Goal: Task Accomplishment & Management: Complete application form

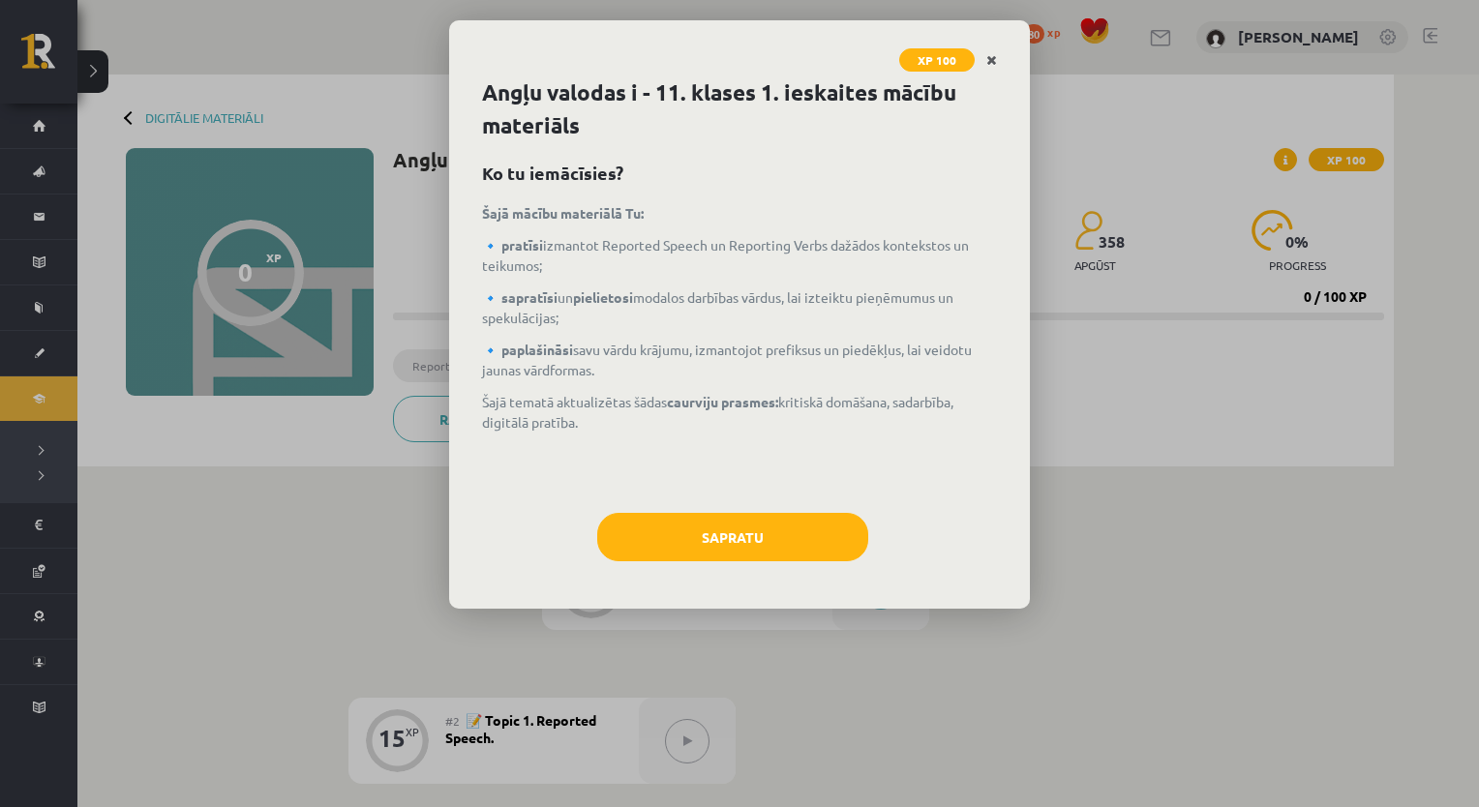
click at [991, 62] on icon "Close" at bounding box center [991, 61] width 11 height 14
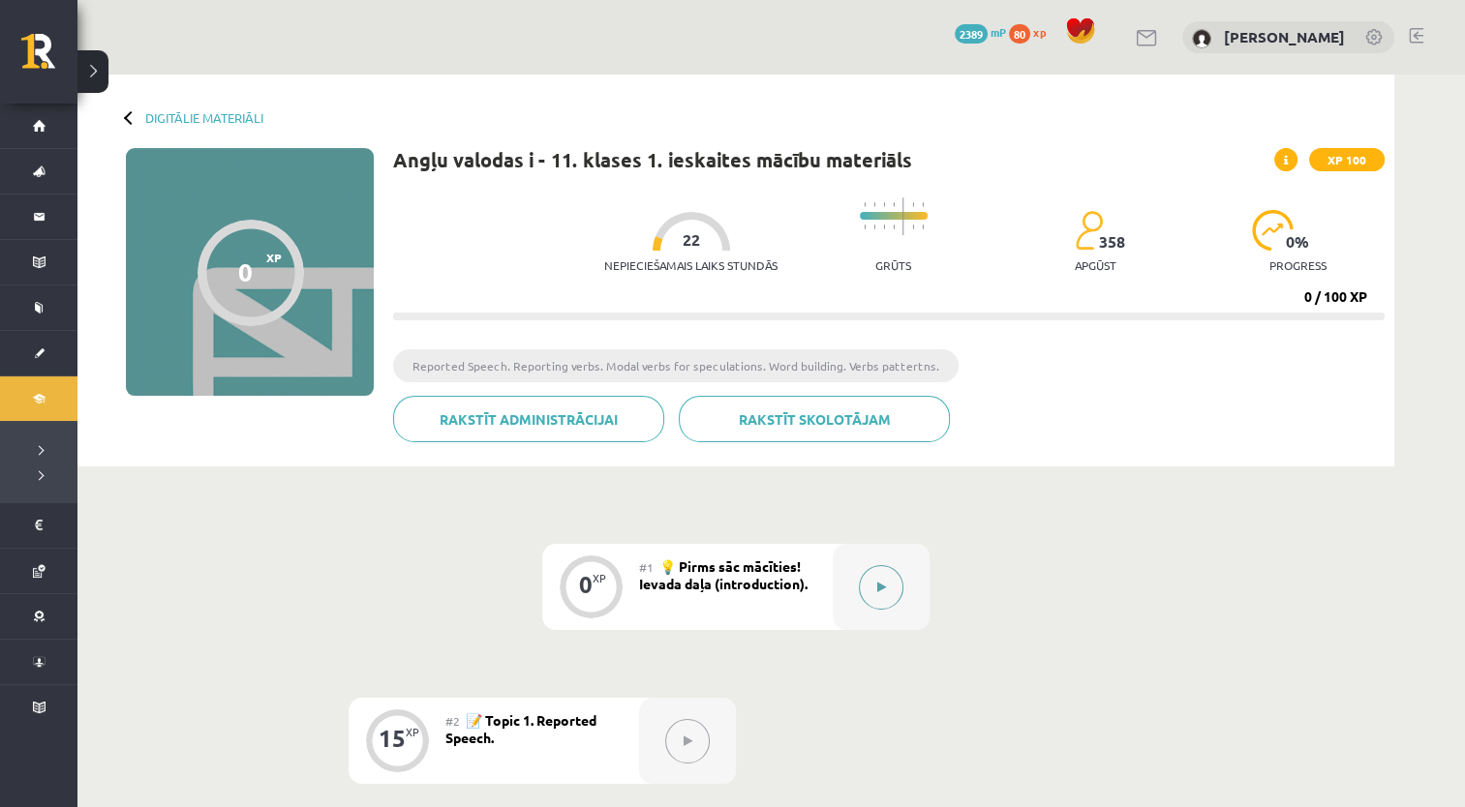
click at [896, 605] on div at bounding box center [880, 587] width 97 height 86
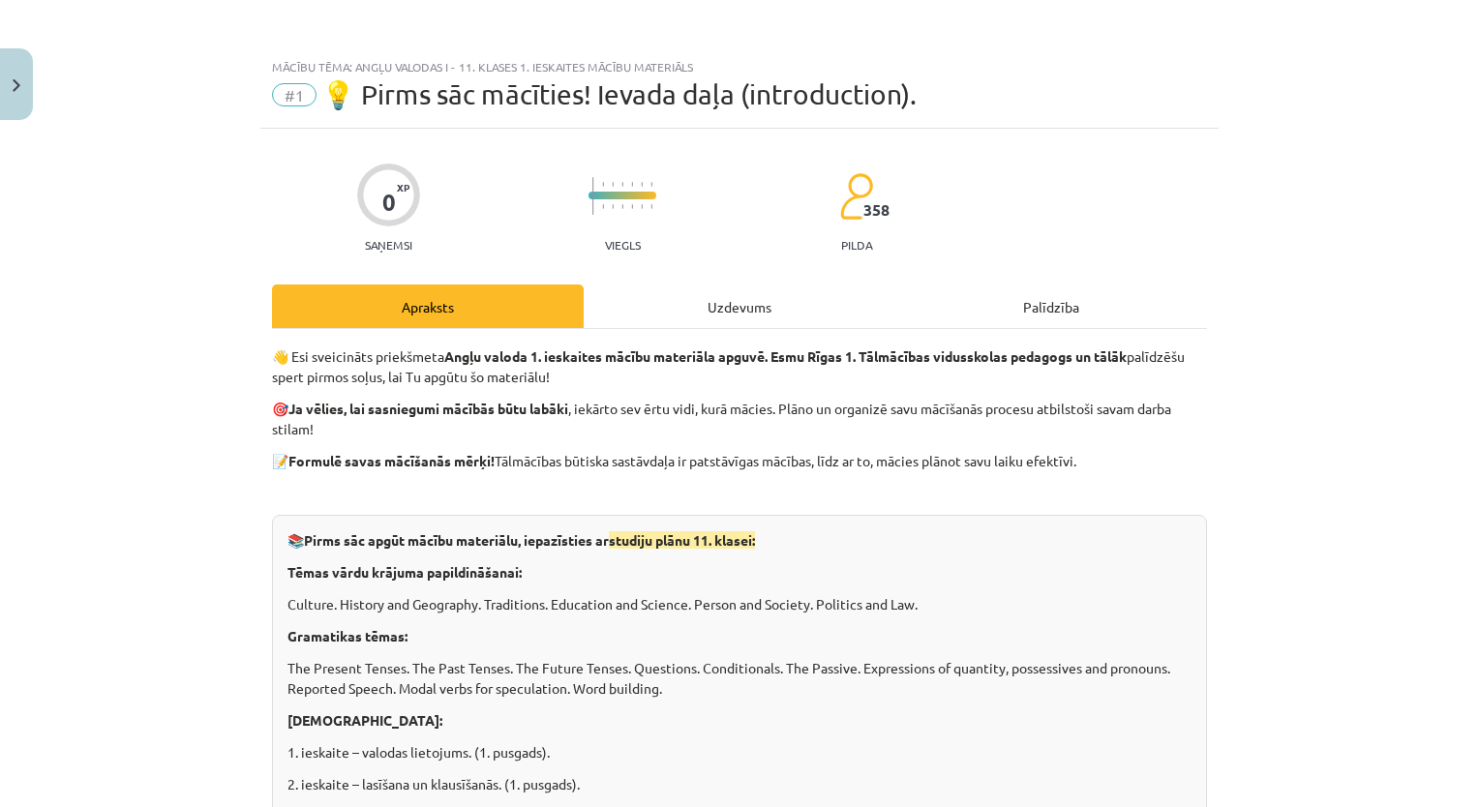
click at [767, 314] on div "Uzdevums" at bounding box center [740, 307] width 312 height 44
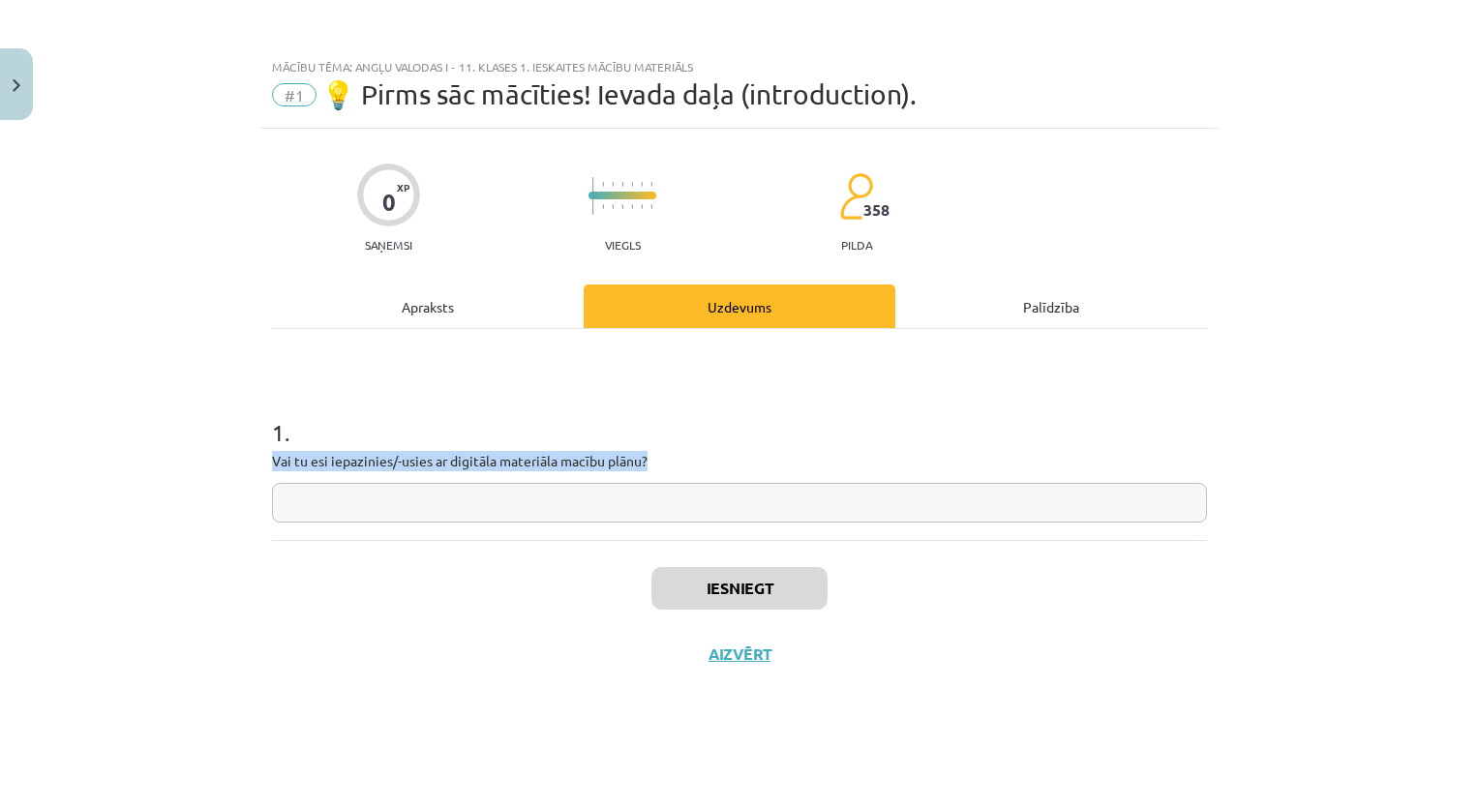
drag, startPoint x: 646, startPoint y: 457, endPoint x: 264, endPoint y: 461, distance: 381.4
click at [264, 461] on div "0 XP Saņemsi Viegls 358 pilda Apraksts Uzdevums Palīdzība 1 . Vai tu esi iepazi…" at bounding box center [739, 444] width 958 height 630
copy p "Vai tu esi iepazinies/-usies ar digitāla materiāla macību plānu?"
click at [488, 521] on input "text" at bounding box center [739, 503] width 935 height 40
paste input "**********"
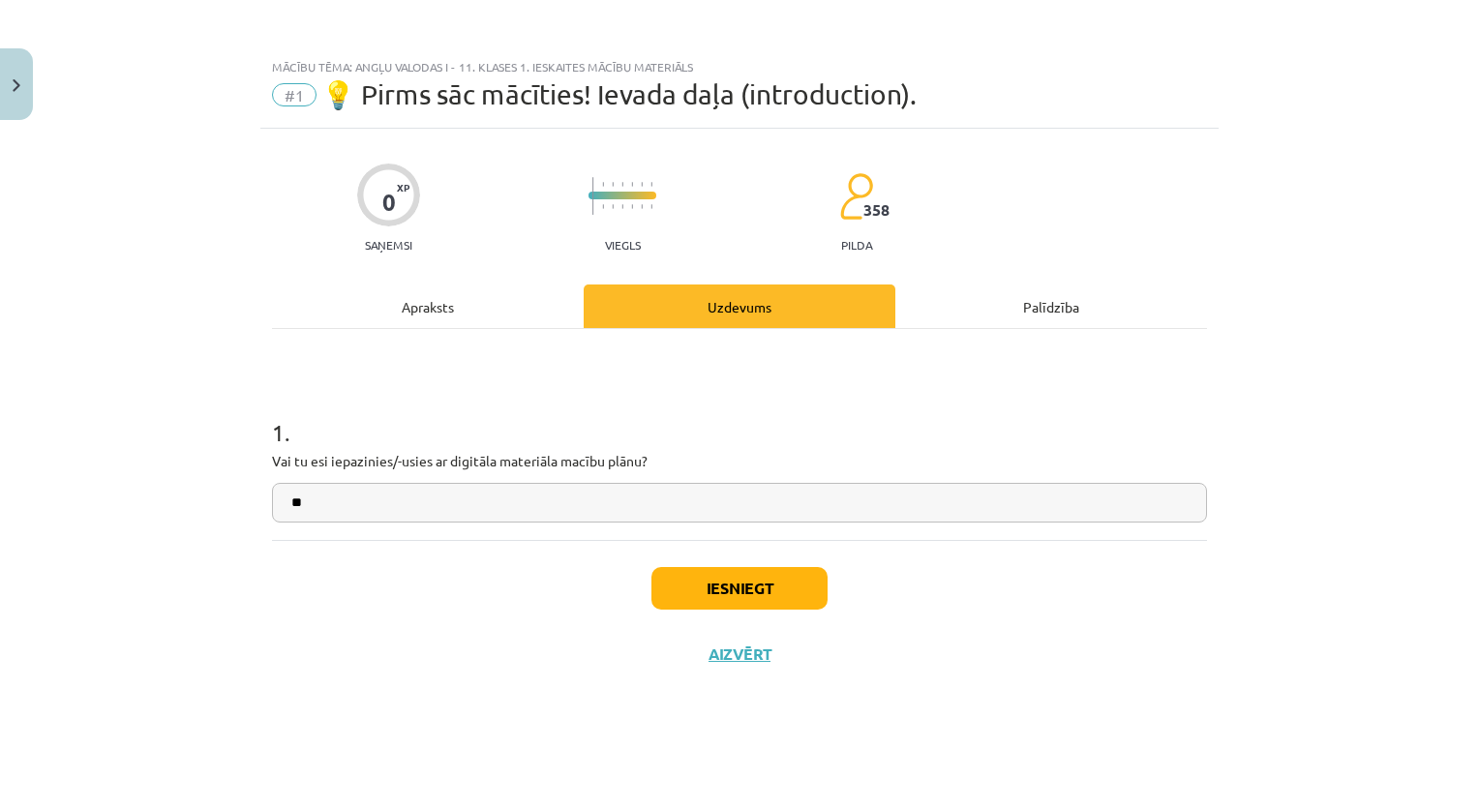
type input "*"
type input "**"
click at [691, 588] on button "Iesniegt" at bounding box center [739, 588] width 176 height 43
click at [744, 583] on button "Iesniegt" at bounding box center [739, 588] width 176 height 43
click at [760, 583] on button "Iesniegt" at bounding box center [739, 588] width 176 height 43
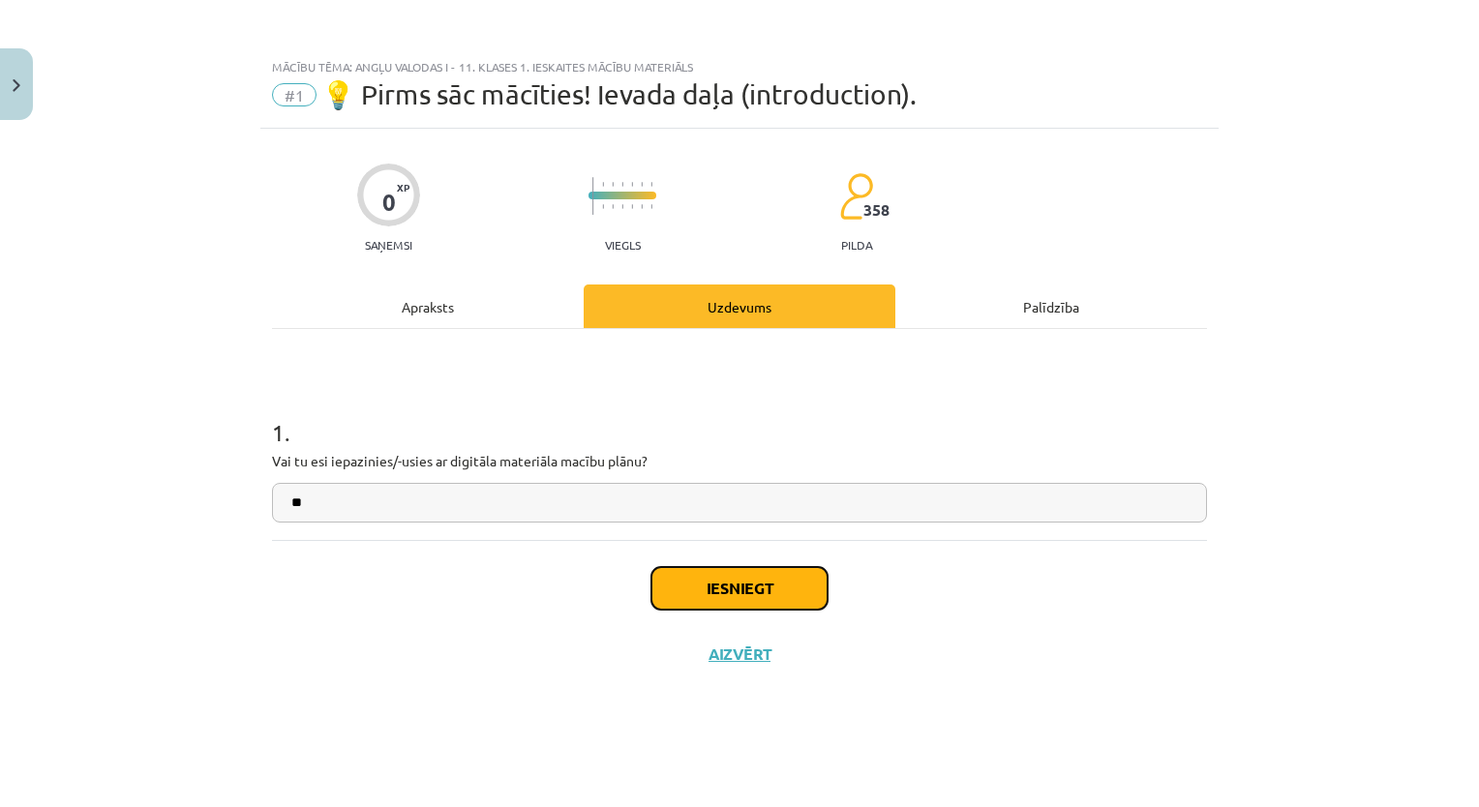
click at [760, 583] on button "Iesniegt" at bounding box center [739, 588] width 176 height 43
drag, startPoint x: 760, startPoint y: 583, endPoint x: 681, endPoint y: 591, distance: 78.9
click at [681, 591] on button "Iesniegt" at bounding box center [739, 588] width 176 height 43
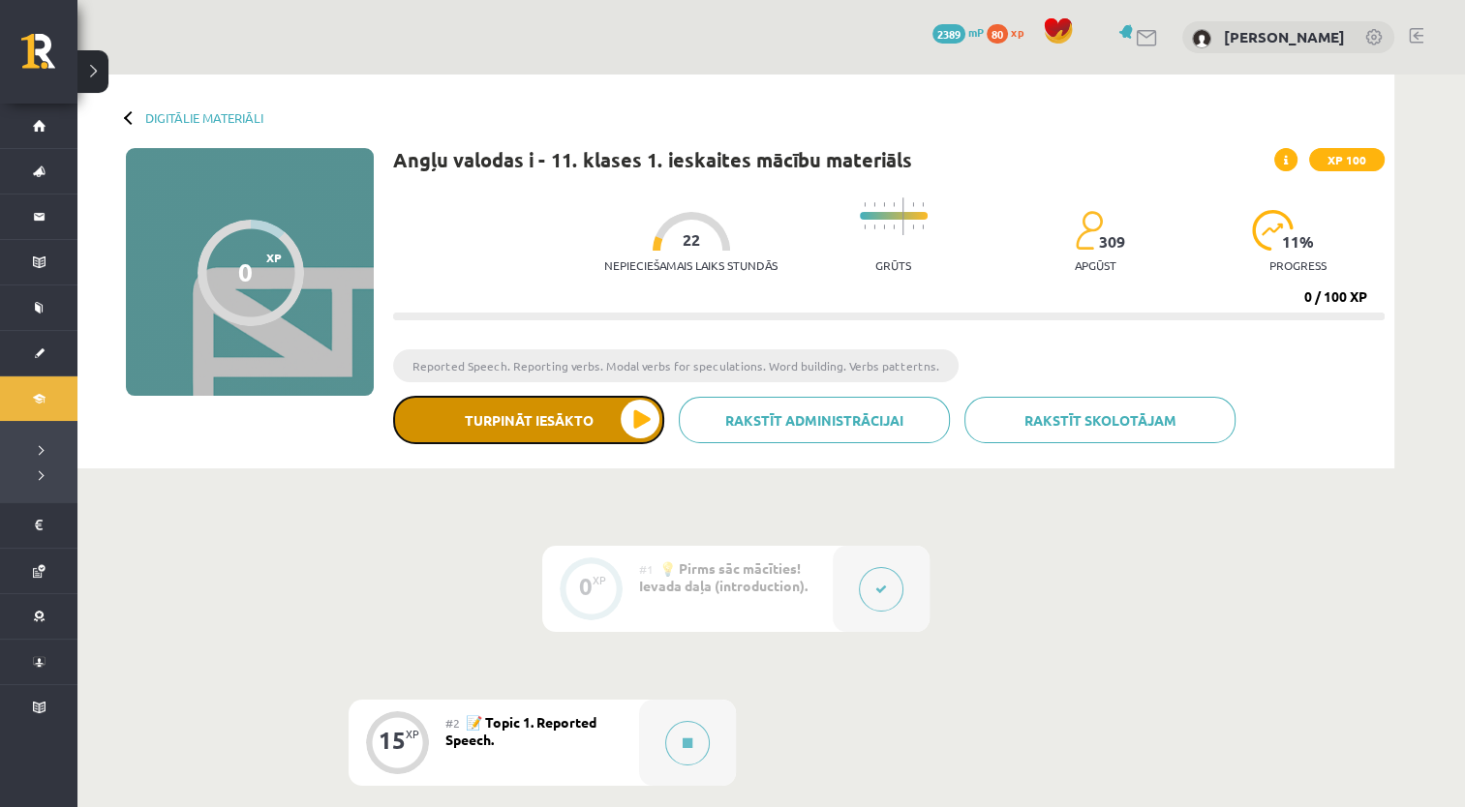
click at [609, 428] on button "Turpināt iesākto" at bounding box center [528, 420] width 271 height 48
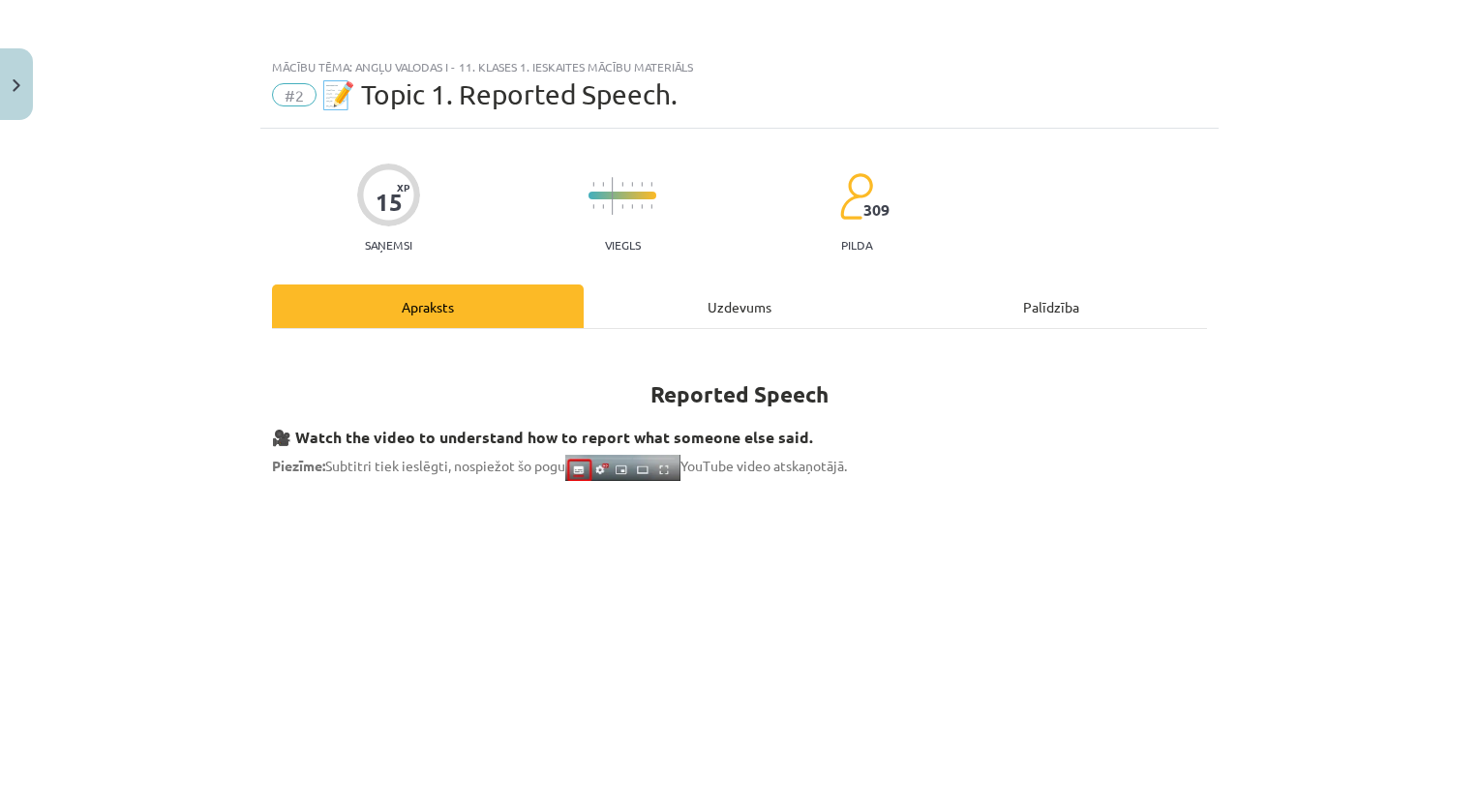
click at [741, 325] on div "Uzdevums" at bounding box center [740, 307] width 312 height 44
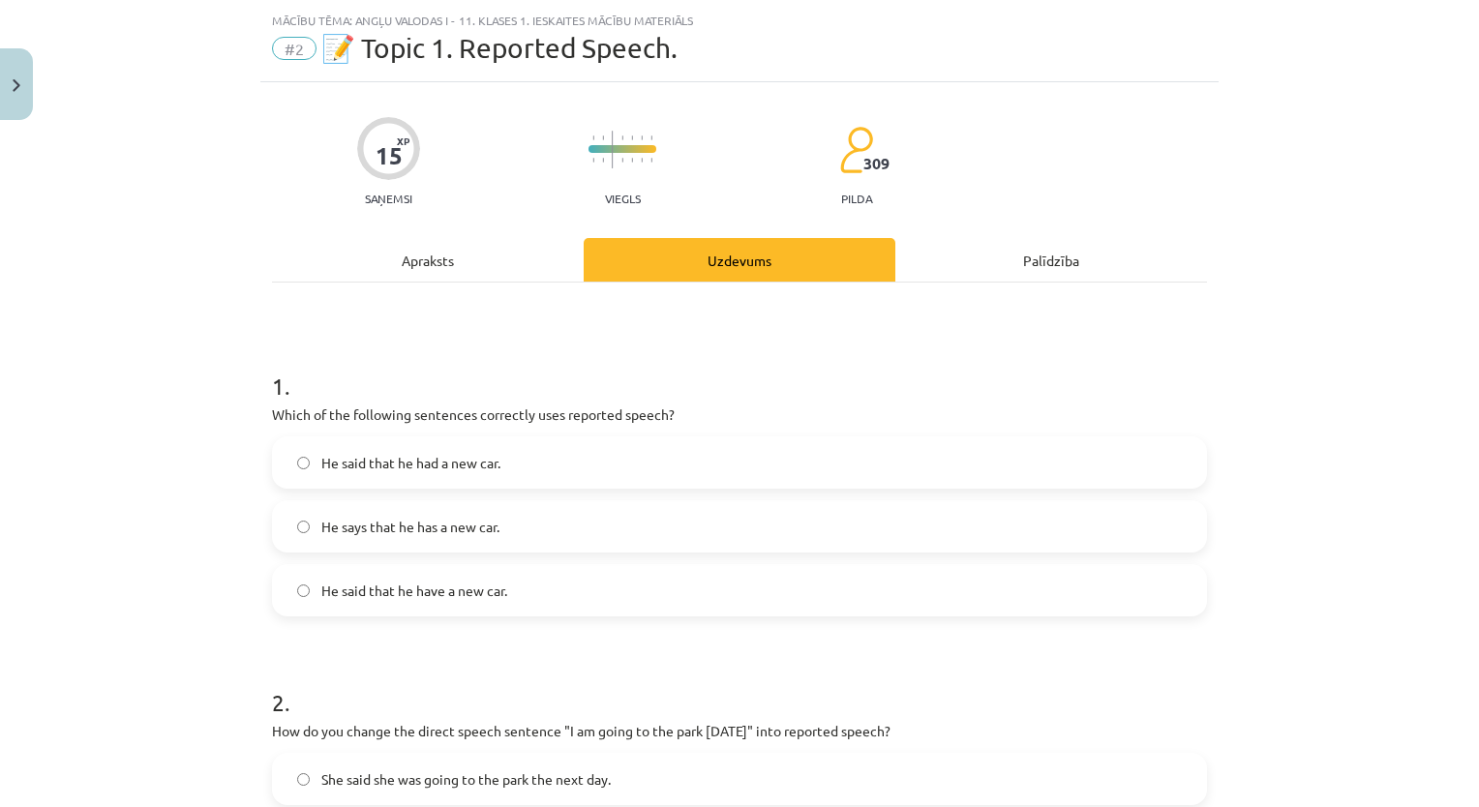
scroll to position [48, 0]
drag, startPoint x: 250, startPoint y: 345, endPoint x: 567, endPoint y: 392, distance: 321.0
click at [565, 392] on div "Mācību tēma: Angļu valodas i - 11. klases 1. ieskaites mācību materiāls #2 📝 To…" at bounding box center [739, 403] width 1479 height 807
drag, startPoint x: 700, startPoint y: 417, endPoint x: 681, endPoint y: 412, distance: 19.0
click at [683, 414] on p "Which of the following sentences correctly uses reported speech?" at bounding box center [739, 413] width 935 height 20
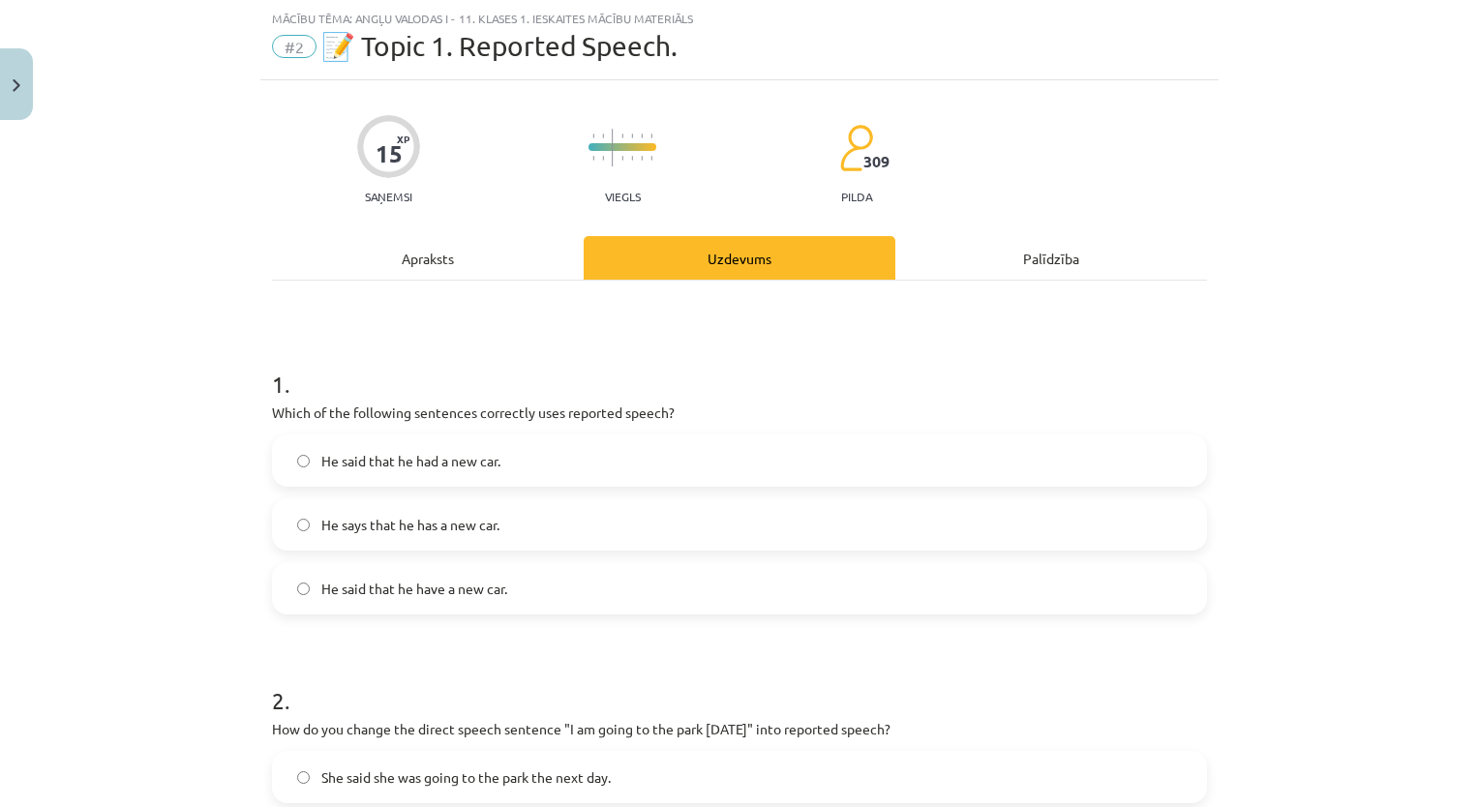
click at [634, 400] on div "1 . Which of the following sentences correctly uses reported speech? He said th…" at bounding box center [739, 476] width 935 height 278
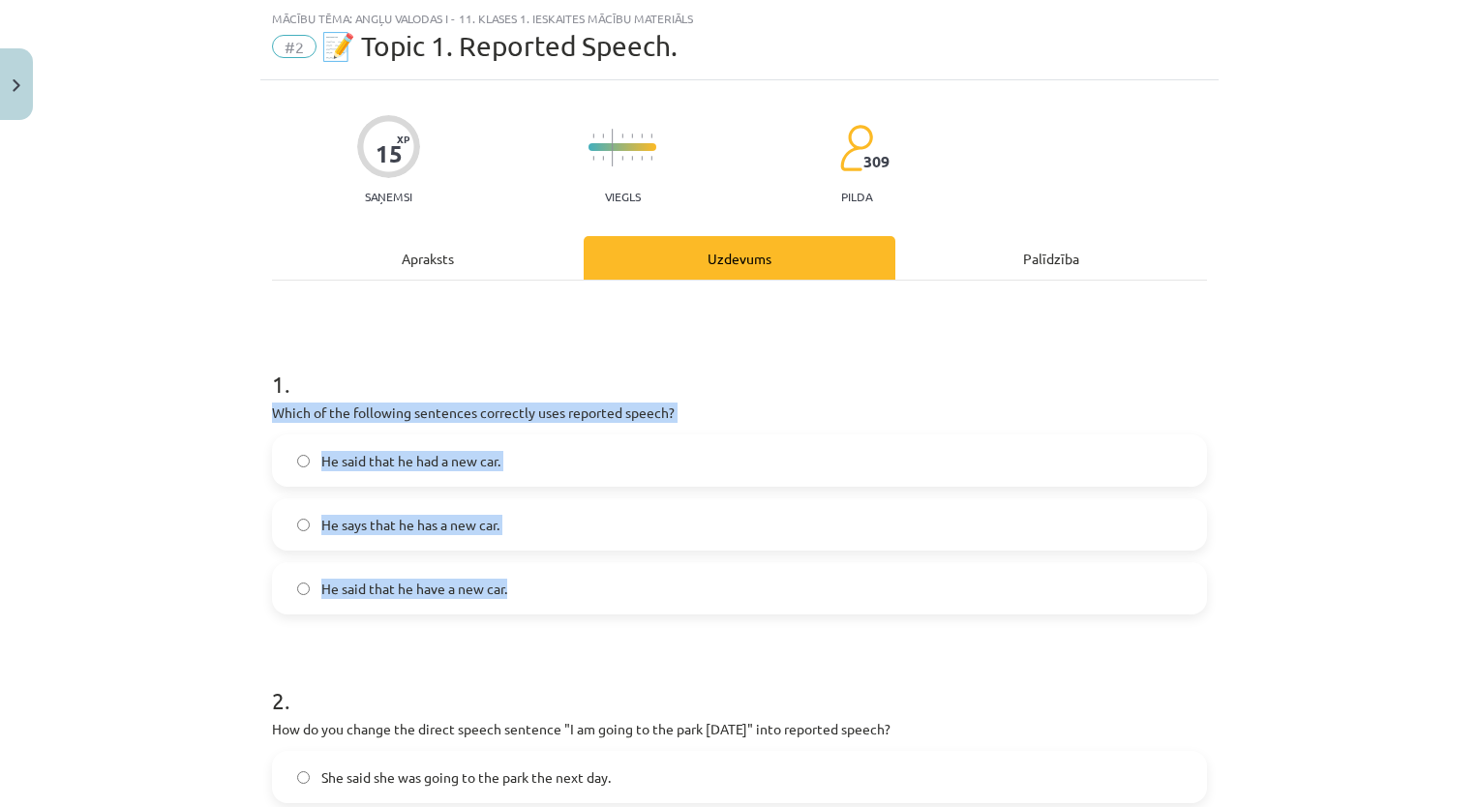
drag, startPoint x: 265, startPoint y: 408, endPoint x: 560, endPoint y: 603, distance: 352.8
click at [560, 603] on div "1 . Which of the following sentences correctly uses reported speech? He said th…" at bounding box center [739, 476] width 935 height 278
copy div "Which of the following sentences correctly uses reported speech? He said that h…"
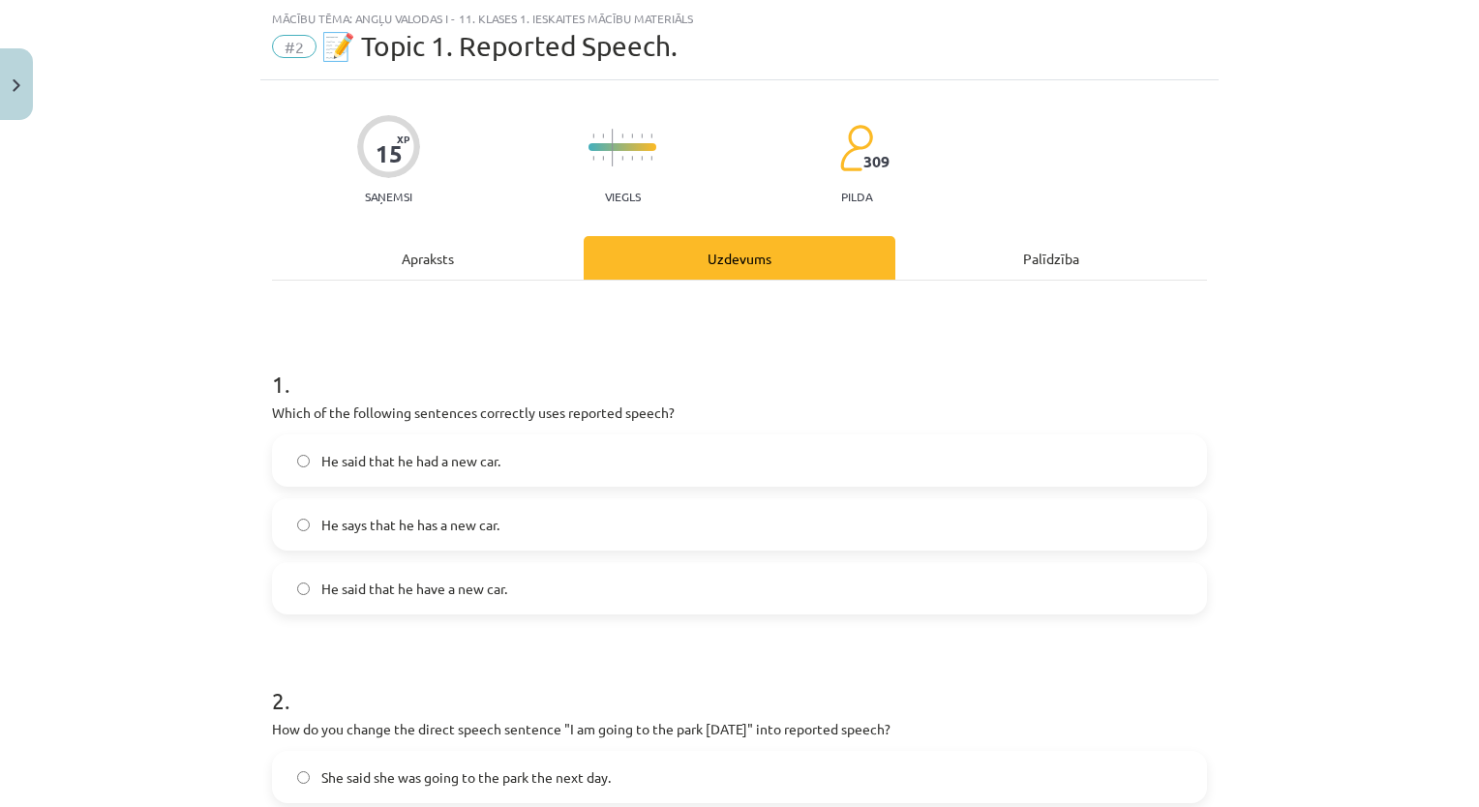
click at [595, 347] on h1 "1 ." at bounding box center [739, 367] width 935 height 60
click at [329, 443] on label "He said that he had a new car." at bounding box center [739, 461] width 931 height 48
click at [475, 606] on label "He said that he have a new car." at bounding box center [739, 588] width 931 height 48
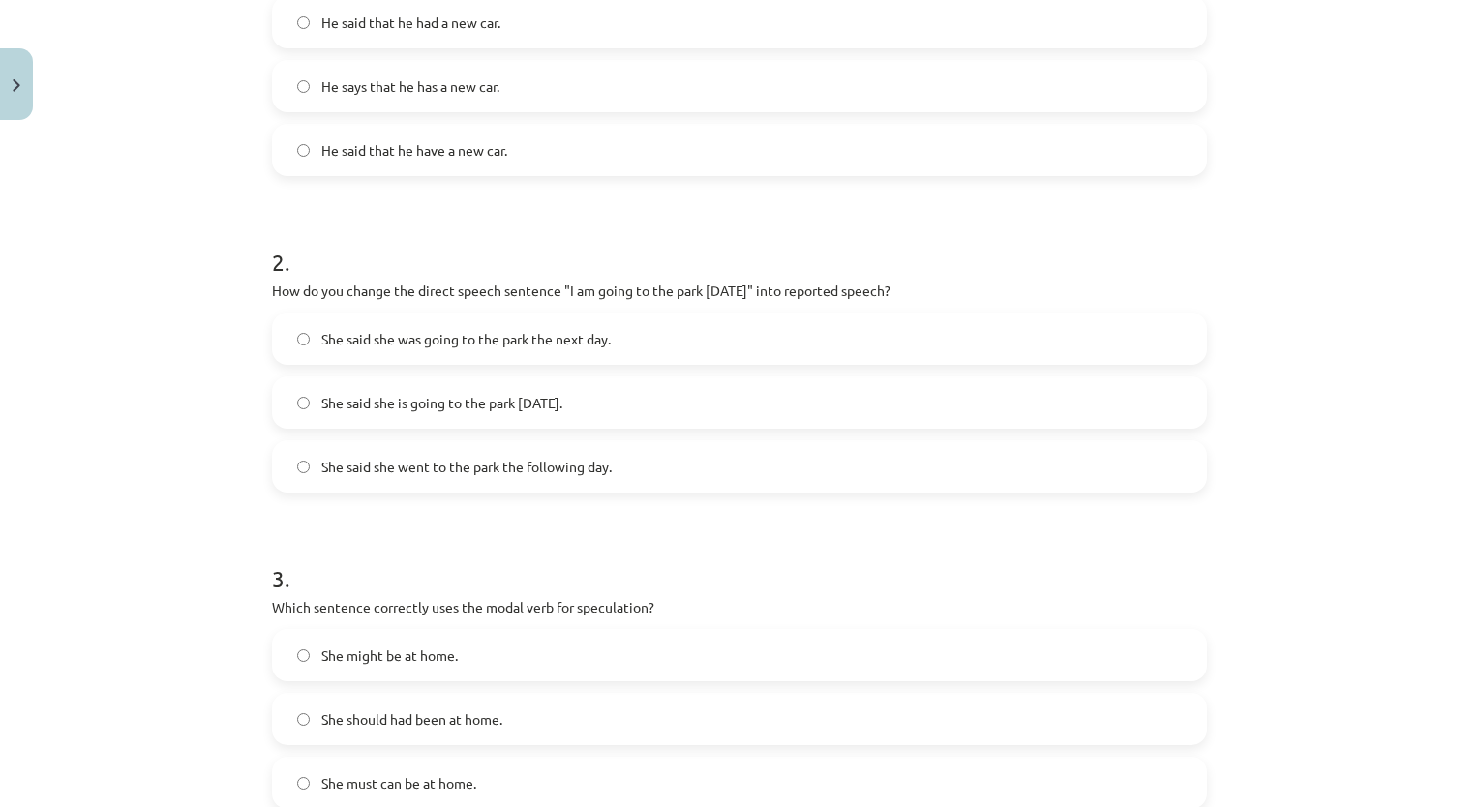
scroll to position [513, 0]
